Goal: Transaction & Acquisition: Purchase product/service

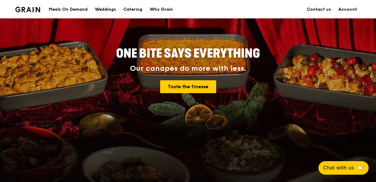
scroll to position [61, 0]
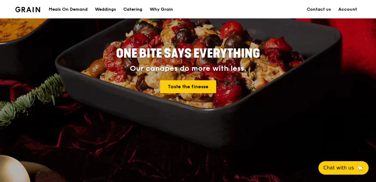
click at [130, 6] on div "Catering" at bounding box center [133, 9] width 19 height 18
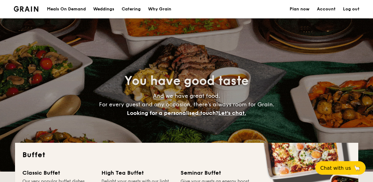
select select
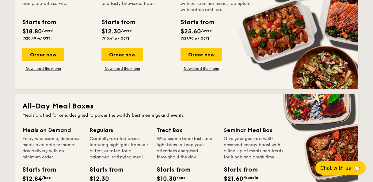
scroll to position [276, 0]
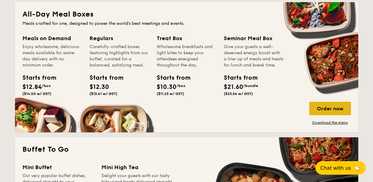
click at [341, 108] on div "Order now" at bounding box center [330, 108] width 42 height 13
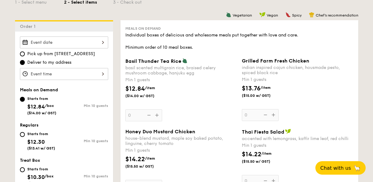
scroll to position [154, 0]
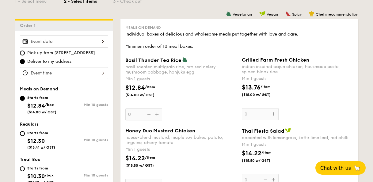
click at [204, 98] on div "$12.84 /item ($14.00 w/ GST)" at bounding box center [181, 93] width 116 height 21
click at [162, 109] on input "0" at bounding box center [143, 115] width 37 height 12
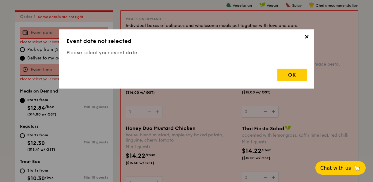
scroll to position [164, 0]
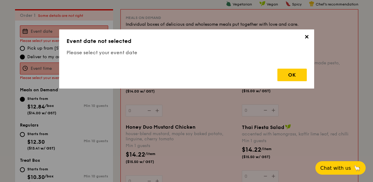
click at [304, 37] on span "✕" at bounding box center [307, 38] width 9 height 9
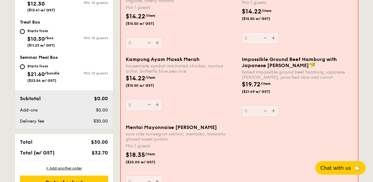
scroll to position [348, 0]
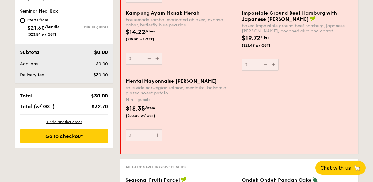
click at [297, 110] on div "Mentai Mayonnaise Aburi Salmon sous vide norwegian salmon, mentaiko, balsamic g…" at bounding box center [239, 113] width 232 height 71
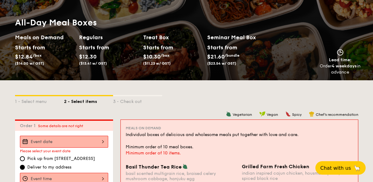
scroll to position [61, 0]
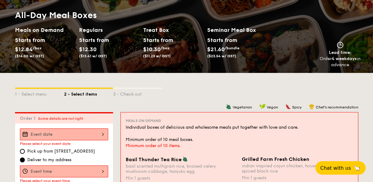
click at [172, 100] on div "1 - Select menu 2 - Select items 3 - Check out" at bounding box center [186, 92] width 343 height 39
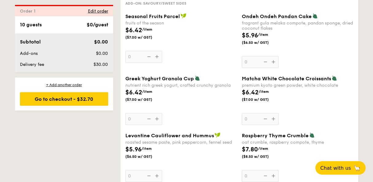
scroll to position [615, 0]
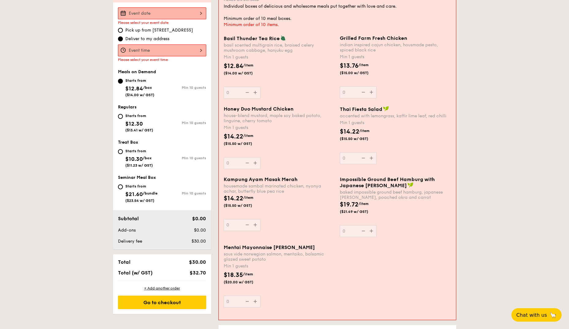
scroll to position [184, 0]
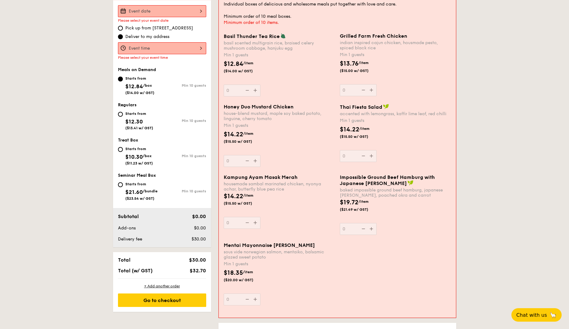
click at [125, 116] on div "Starts from $12.30 ($13.41 w/ GST)" at bounding box center [139, 120] width 28 height 20
click at [123, 116] on input "Starts from $12.30 ($13.41 w/ GST) Min 10 guests" at bounding box center [120, 114] width 5 height 5
radio input "true"
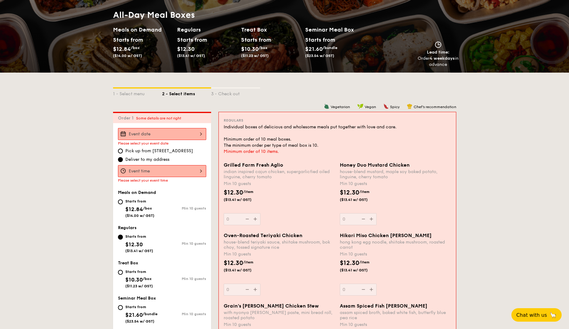
scroll to position [153, 0]
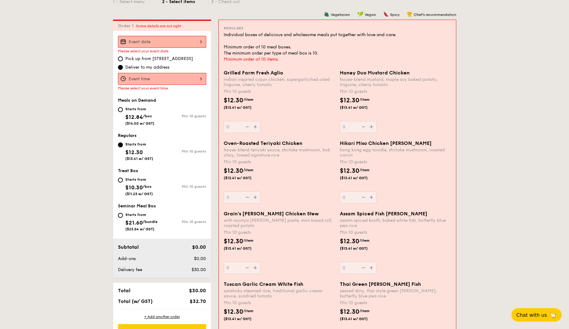
click at [155, 41] on input "Grilled Farm Fresh Aglio indian inspired cajun chicken, supergarlicfied oiled l…" at bounding box center [162, 42] width 88 height 12
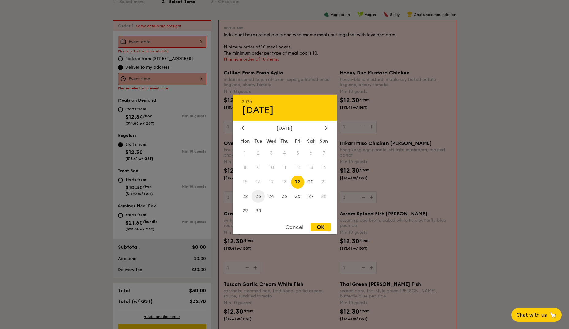
click at [261, 182] on span "23" at bounding box center [258, 196] width 13 height 13
click at [320, 182] on div "OK" at bounding box center [321, 227] width 20 height 8
type input "Sep 23, 2025"
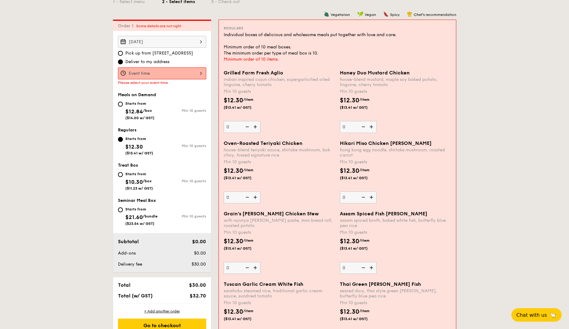
click at [154, 72] on input "Grilled Farm Fresh Aglio indian inspired cajun chicken, supergarlicfied oiled l…" at bounding box center [162, 73] width 88 height 12
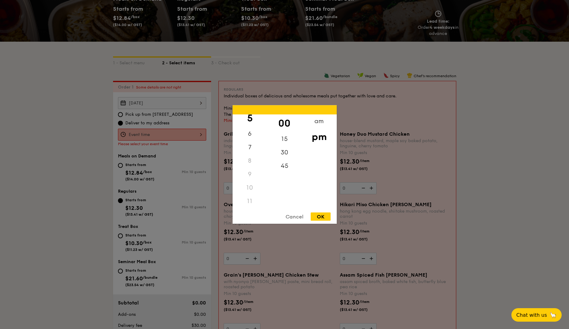
scroll to position [73, 0]
click at [250, 182] on div "11" at bounding box center [250, 201] width 35 height 13
click at [257, 182] on div "11" at bounding box center [250, 201] width 35 height 13
click at [248, 182] on div "11" at bounding box center [250, 201] width 35 height 13
click at [316, 123] on div "am" at bounding box center [319, 121] width 35 height 13
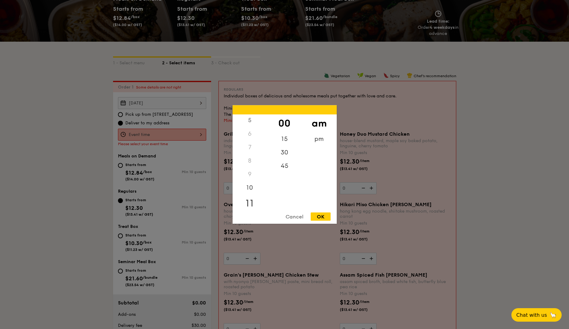
scroll to position [69, 0]
click at [250, 182] on div "11" at bounding box center [250, 203] width 35 height 18
click at [315, 182] on div "OK" at bounding box center [321, 217] width 20 height 8
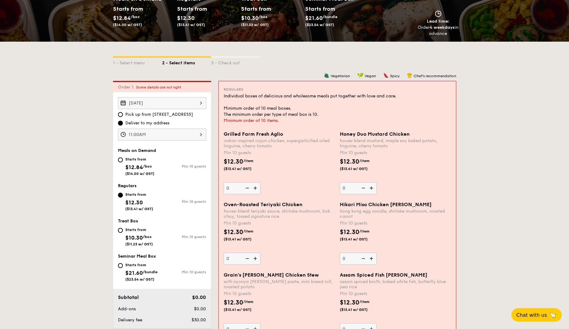
click at [178, 133] on input "11:00AM" at bounding box center [162, 135] width 88 height 12
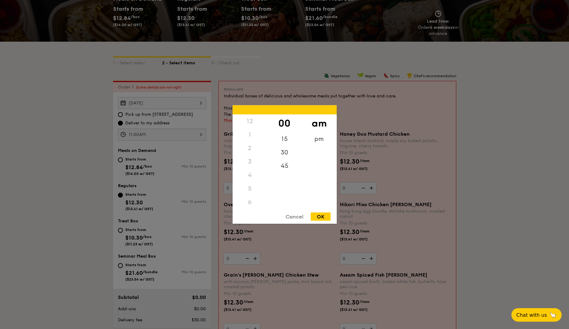
scroll to position [73, 0]
click at [250, 182] on div "10" at bounding box center [250, 186] width 35 height 18
click at [281, 167] on div "45" at bounding box center [284, 164] width 35 height 18
click at [321, 182] on div "OK" at bounding box center [321, 217] width 20 height 8
type input "10:45AM"
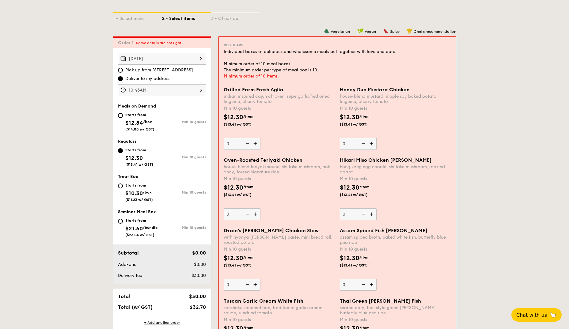
scroll to position [153, 0]
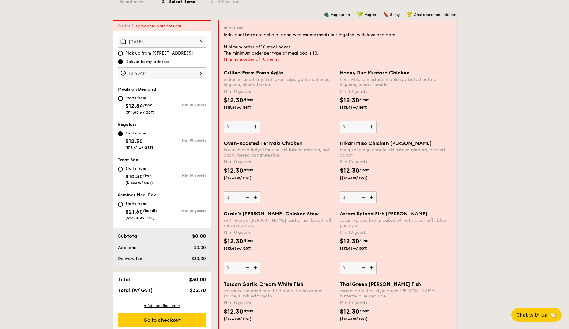
click at [355, 127] on input "0" at bounding box center [358, 127] width 37 height 12
type input "20"
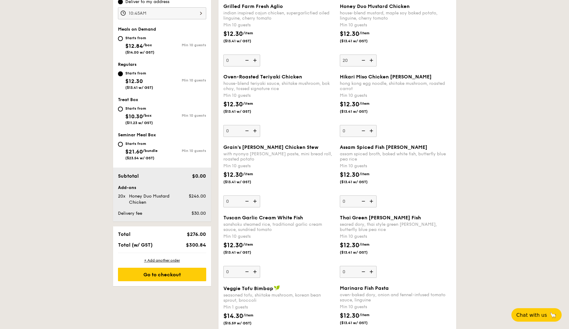
scroll to position [215, 0]
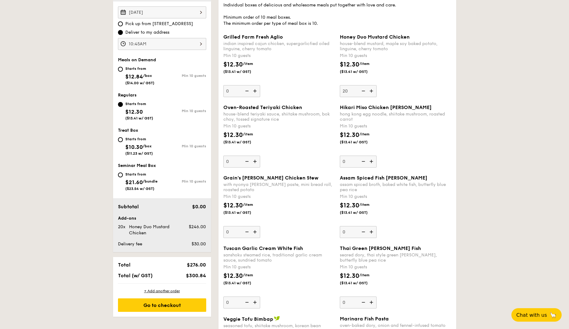
scroll to position [184, 0]
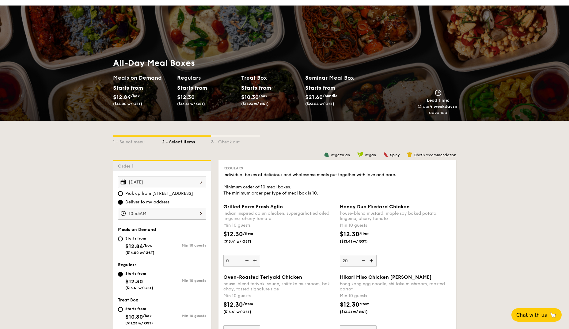
scroll to position [0, 0]
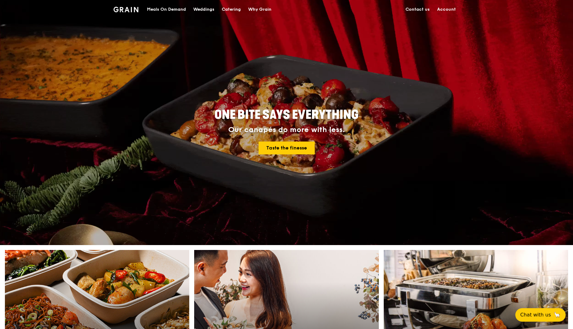
click at [451, 6] on link "Account" at bounding box center [446, 9] width 26 height 18
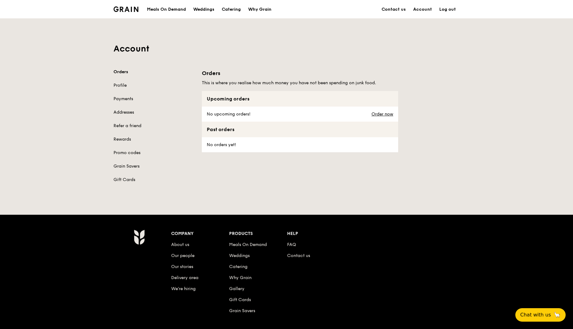
click at [37, 58] on div "Account Orders Profile Payments Addresses Refer a friend Rewards Promo codes Gr…" at bounding box center [286, 104] width 573 height 172
click at [221, 200] on div "Grain logo Meals On Demand Weddings Catering Why Grain Contact us Account Log o…" at bounding box center [286, 198] width 573 height 396
click at [470, 45] on div "Account Orders Profile Payments Addresses Refer a friend Rewards Promo codes Gr…" at bounding box center [286, 104] width 573 height 172
click at [386, 113] on link "Order now" at bounding box center [382, 114] width 22 height 5
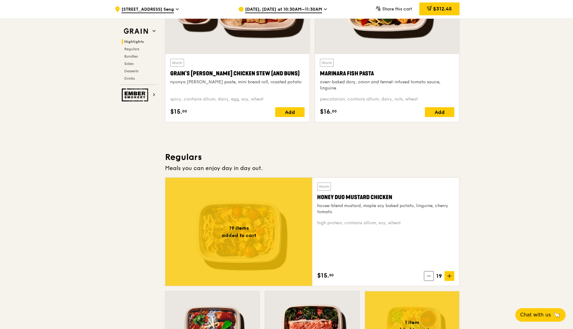
scroll to position [368, 0]
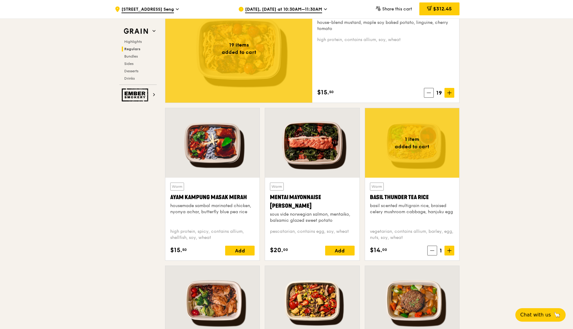
scroll to position [460, 0]
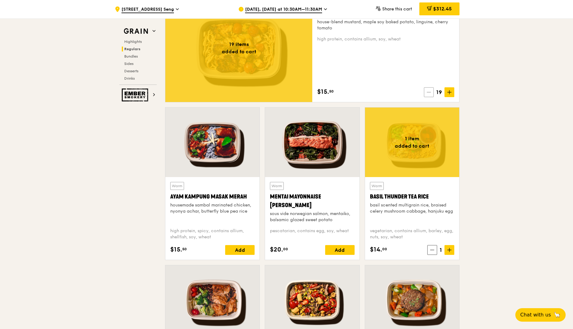
click at [432, 93] on span at bounding box center [429, 92] width 10 height 10
click at [428, 94] on icon at bounding box center [428, 92] width 4 height 4
click at [428, 94] on icon at bounding box center [429, 92] width 4 height 4
click at [428, 94] on icon at bounding box center [428, 92] width 4 height 4
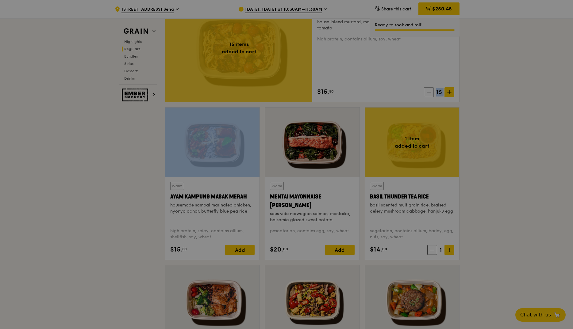
click at [428, 94] on icon at bounding box center [428, 92] width 4 height 4
click at [428, 94] on div at bounding box center [286, 164] width 573 height 329
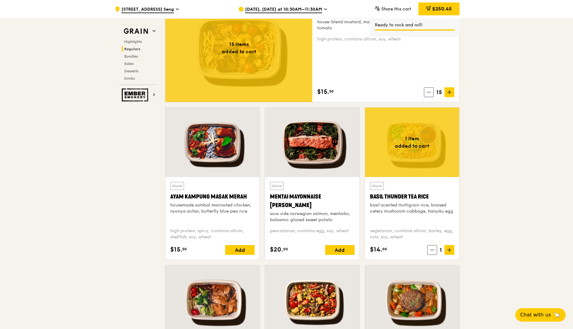
click at [428, 94] on icon at bounding box center [428, 92] width 4 height 4
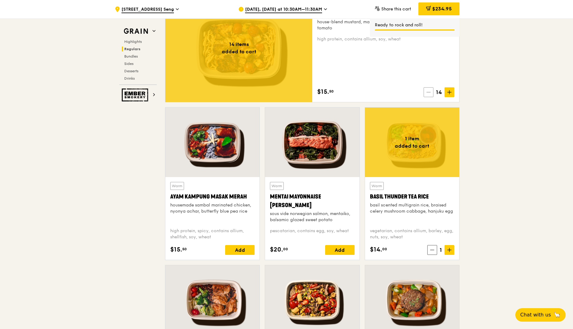
click at [428, 91] on icon at bounding box center [428, 92] width 4 height 4
click at [430, 88] on span at bounding box center [429, 92] width 10 height 10
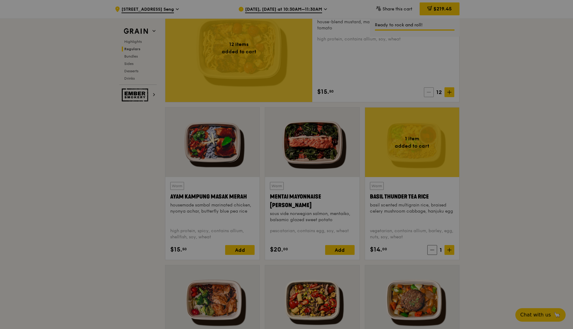
click at [429, 89] on span at bounding box center [429, 92] width 10 height 10
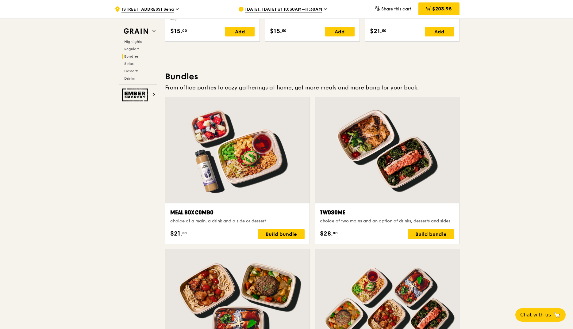
scroll to position [644, 0]
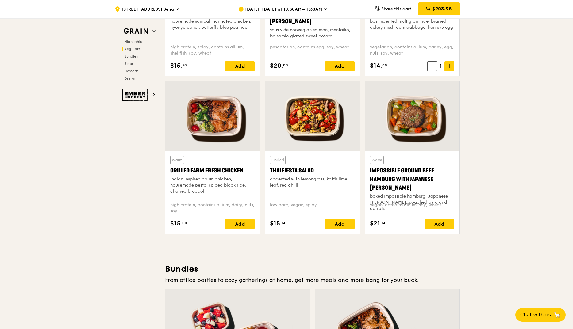
click at [139, 45] on div "Highlights Regulars Bundles Sides Desserts Drinks" at bounding box center [137, 60] width 37 height 42
click at [136, 47] on h2 "Regulars" at bounding box center [139, 49] width 35 height 5
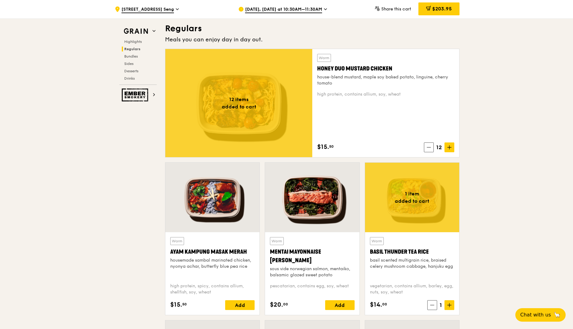
scroll to position [403, 0]
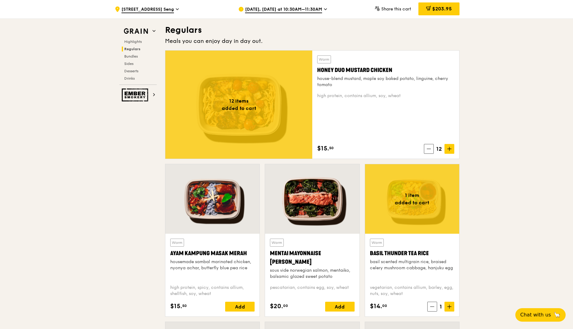
click at [333, 10] on div "Sep 16, Tomorrow at 10:30AM–11:30AM" at bounding box center [295, 9] width 114 height 18
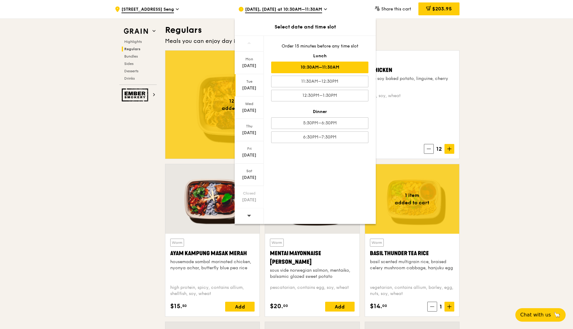
click at [245, 218] on div at bounding box center [249, 216] width 29 height 16
click at [245, 217] on div at bounding box center [249, 216] width 29 height 16
click at [254, 104] on div "Wed" at bounding box center [248, 103] width 27 height 5
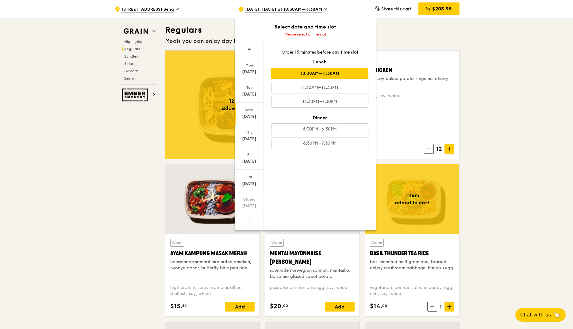
click at [312, 74] on div "10:30AM–11:30AM" at bounding box center [319, 74] width 97 height 12
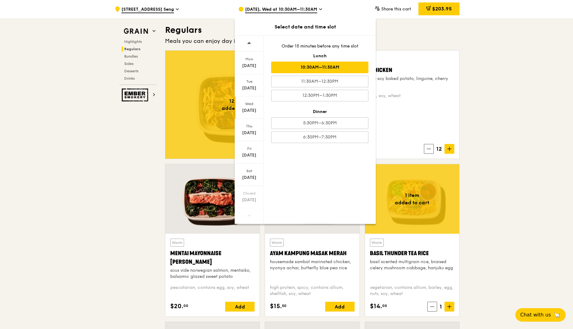
scroll to position [409, 0]
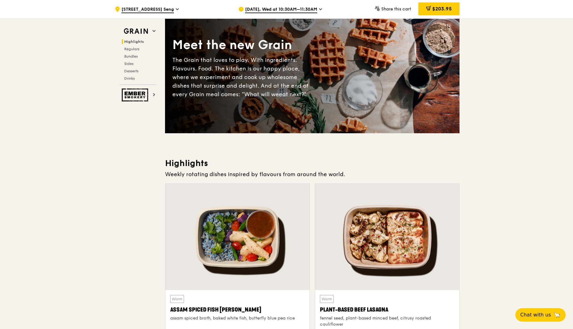
scroll to position [0, 0]
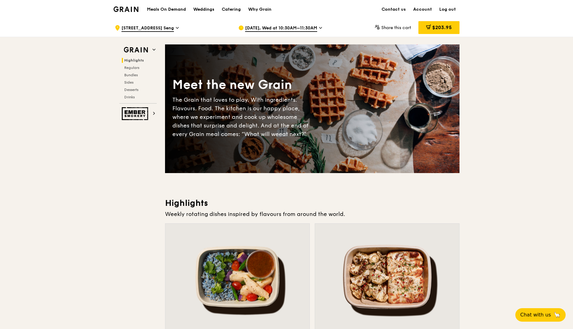
click at [165, 7] on h1 "Meals On Demand" at bounding box center [166, 9] width 39 height 6
click at [237, 6] on div "Catering" at bounding box center [231, 9] width 19 height 18
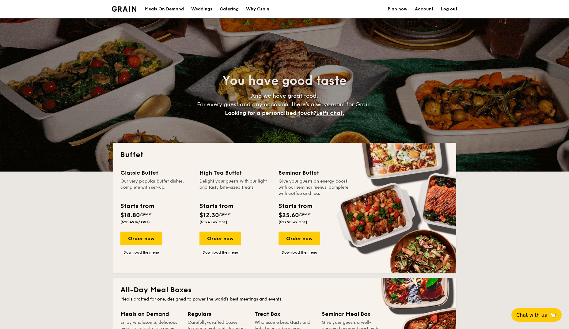
select select
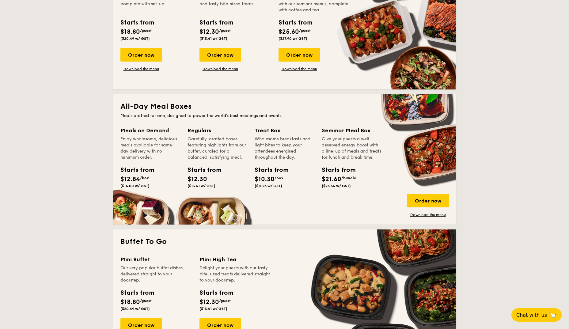
scroll to position [184, 0]
click at [438, 200] on div "Order now" at bounding box center [428, 200] width 42 height 13
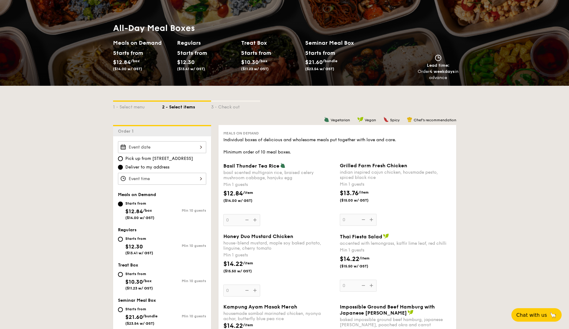
scroll to position [123, 0]
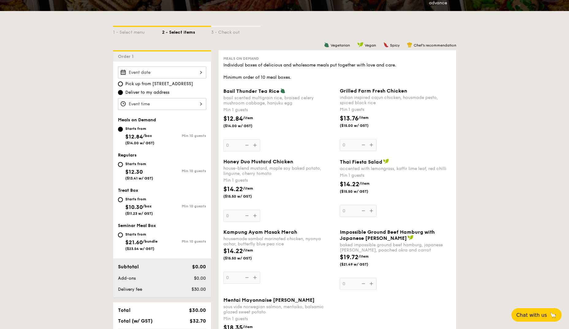
click at [121, 167] on div "Starts from $12.30 ($13.41 w/ GST)" at bounding box center [140, 170] width 44 height 20
click at [121, 167] on input "Starts from $12.30 ($13.41 w/ GST) Min 10 guests" at bounding box center [120, 164] width 5 height 5
radio input "true"
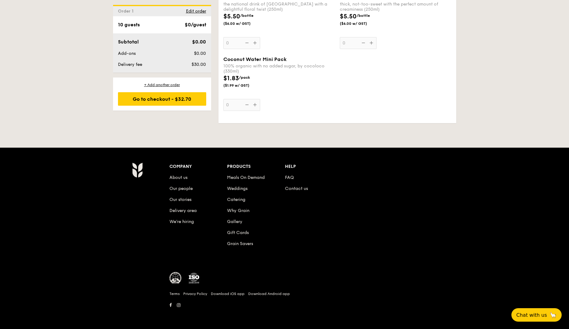
scroll to position [184, 0]
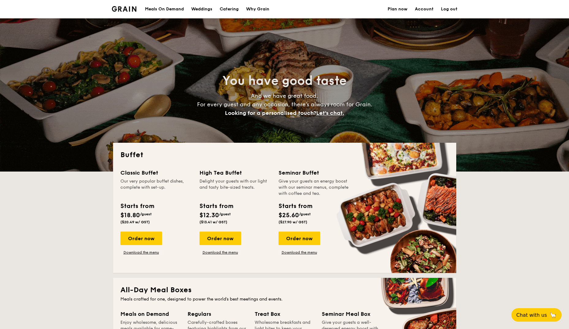
select select
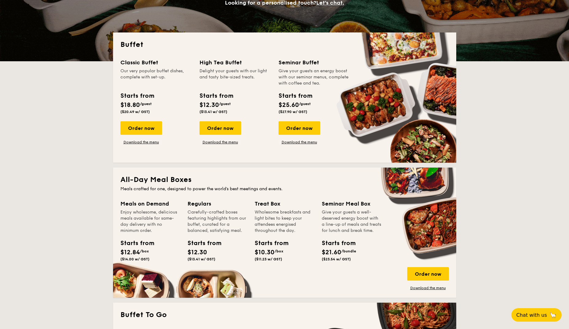
scroll to position [153, 0]
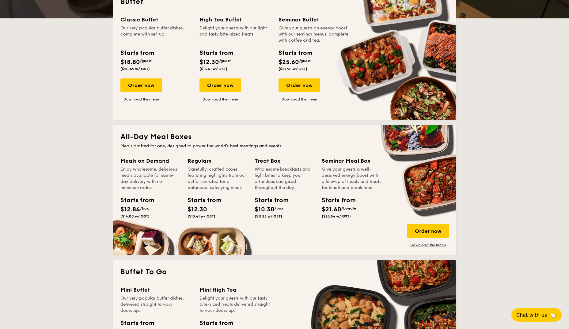
click at [425, 242] on div "Order now Download the menu" at bounding box center [428, 235] width 42 height 23
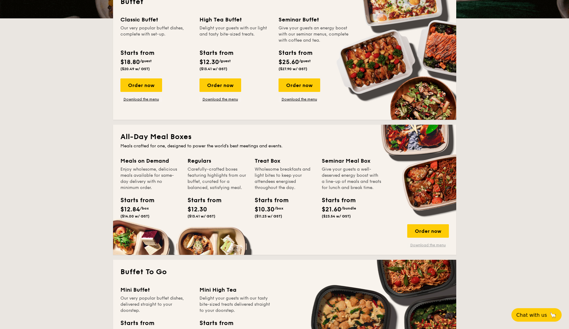
click at [428, 246] on link "Download the menu" at bounding box center [428, 245] width 42 height 5
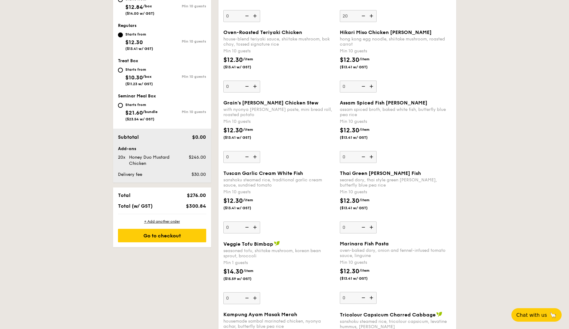
scroll to position [215, 0]
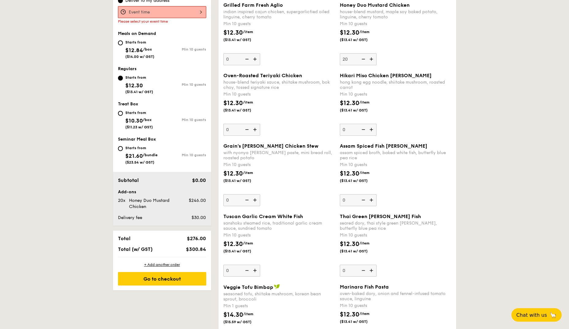
click at [129, 284] on div "Go to checkout" at bounding box center [162, 278] width 88 height 13
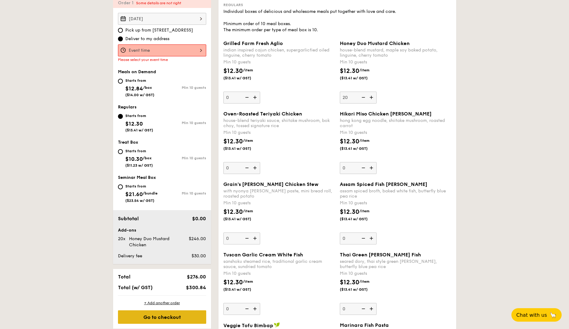
scroll to position [164, 0]
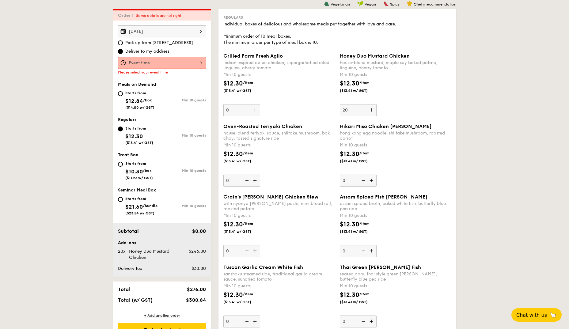
click at [148, 63] on input "Grilled Farm Fresh Aglio indian inspired cajun chicken, supergarlicfied oiled l…" at bounding box center [162, 63] width 88 height 12
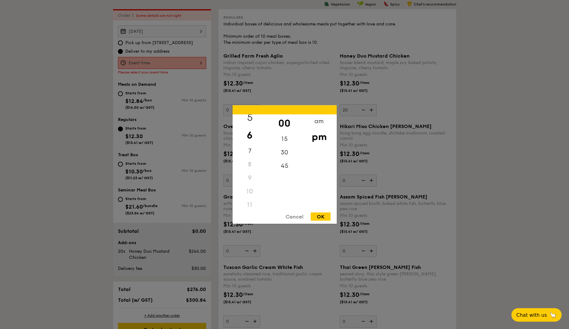
scroll to position [73, 0]
click at [245, 187] on div "10" at bounding box center [250, 187] width 35 height 13
click at [250, 188] on div "10" at bounding box center [250, 187] width 35 height 13
click at [321, 120] on div "am" at bounding box center [319, 124] width 35 height 18
click at [253, 185] on div "10" at bounding box center [250, 186] width 35 height 18
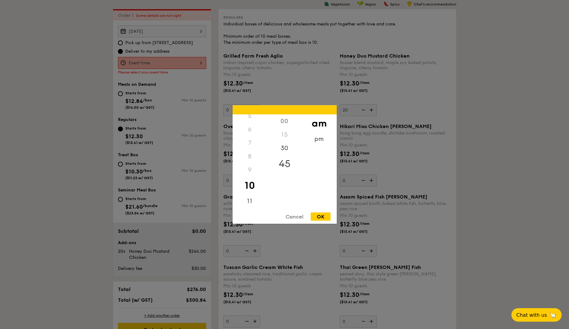
click at [284, 164] on div "45" at bounding box center [284, 164] width 35 height 18
click at [321, 216] on div "OK" at bounding box center [321, 217] width 20 height 8
type input "10:45AM"
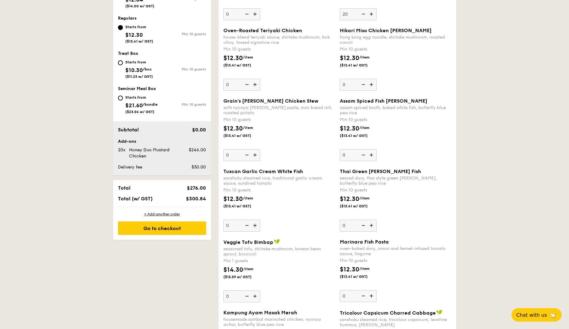
scroll to position [317, 0]
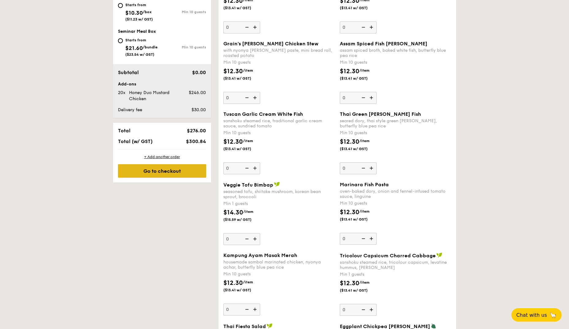
click at [150, 176] on div "Go to checkout" at bounding box center [162, 170] width 88 height 13
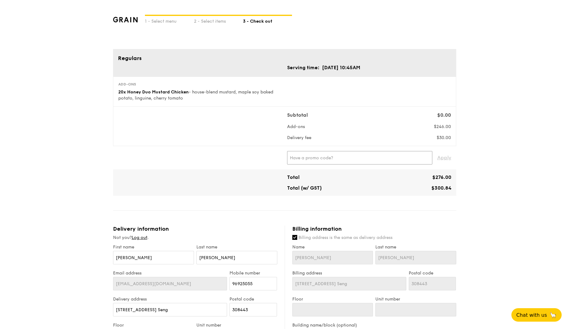
click at [300, 160] on input "text" at bounding box center [359, 157] width 145 height 13
type input "TTSH5"
click at [441, 159] on span "Apply" at bounding box center [444, 157] width 14 height 13
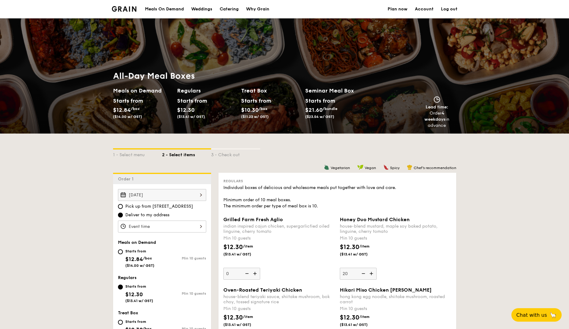
click at [169, 10] on div "Meals On Demand" at bounding box center [164, 9] width 39 height 18
